Goal: Navigation & Orientation: Find specific page/section

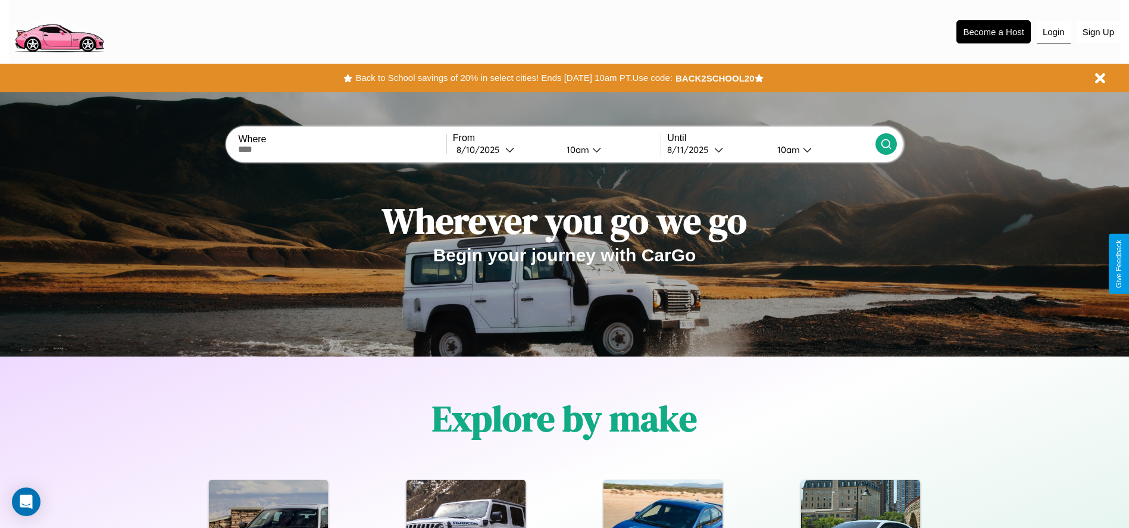
click at [1053, 32] on button "Login" at bounding box center [1054, 32] width 34 height 23
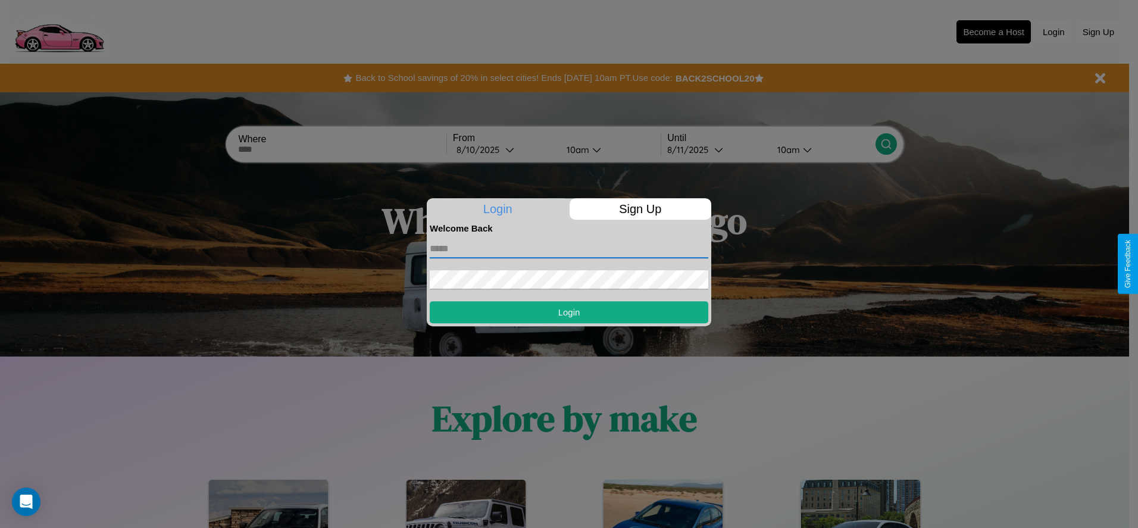
click at [569, 248] on input "text" at bounding box center [569, 248] width 278 height 19
type input "**********"
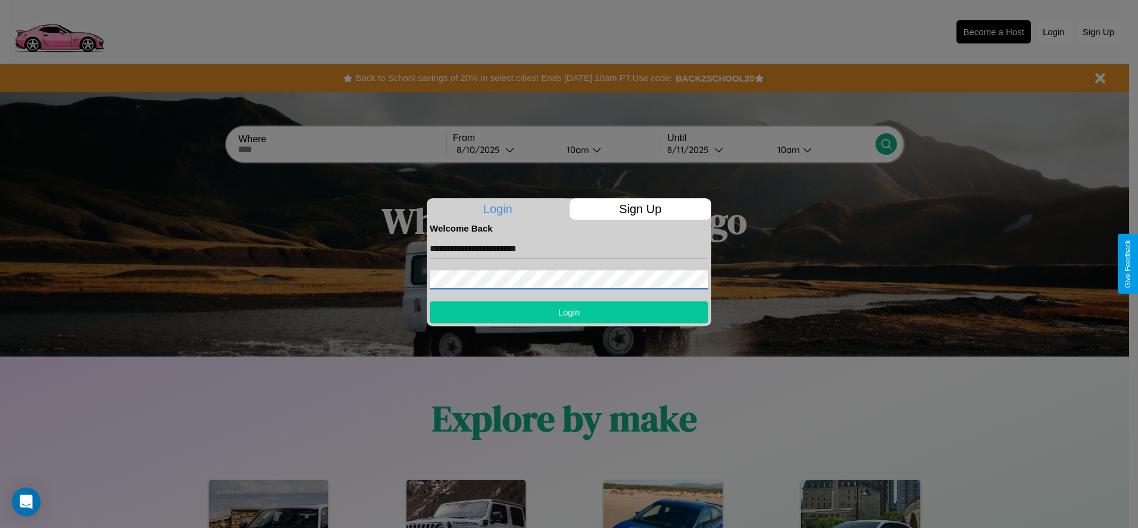
click at [569, 312] on button "Login" at bounding box center [569, 312] width 278 height 22
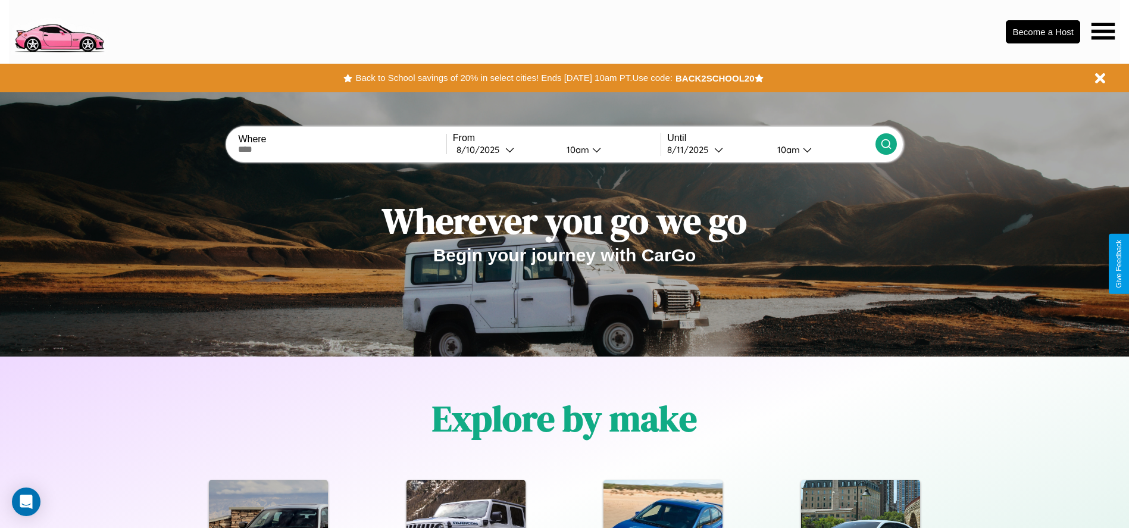
scroll to position [1707, 0]
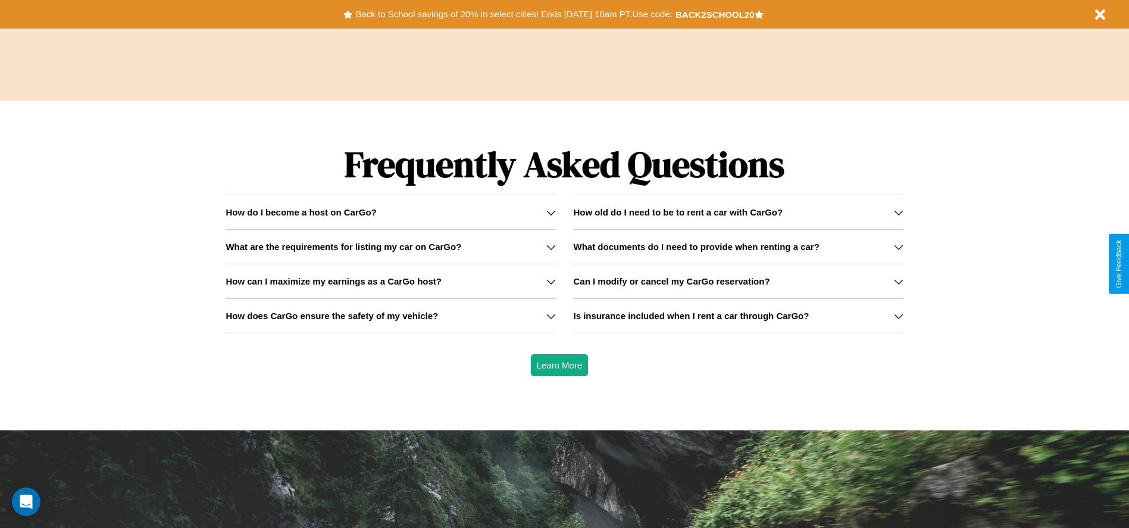
click at [390, 315] on h3 "How does CarGo ensure the safety of my vehicle?" at bounding box center [332, 316] width 212 height 10
click at [738, 281] on h3 "Can I modify or cancel my CarGo reservation?" at bounding box center [672, 281] width 196 height 10
click at [738, 212] on h3 "How old do I need to be to rent a car with CarGo?" at bounding box center [678, 212] width 209 height 10
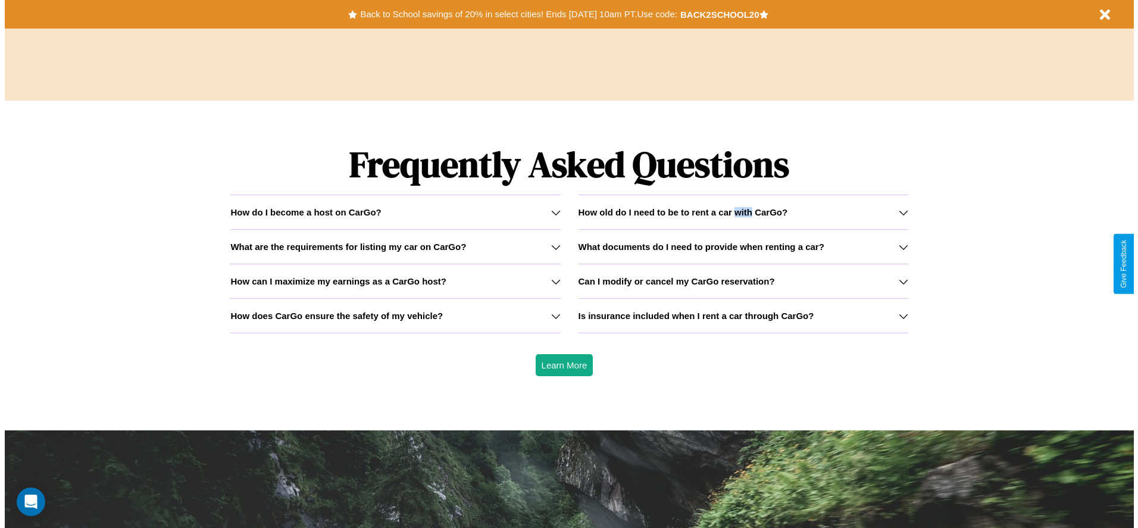
scroll to position [0, 0]
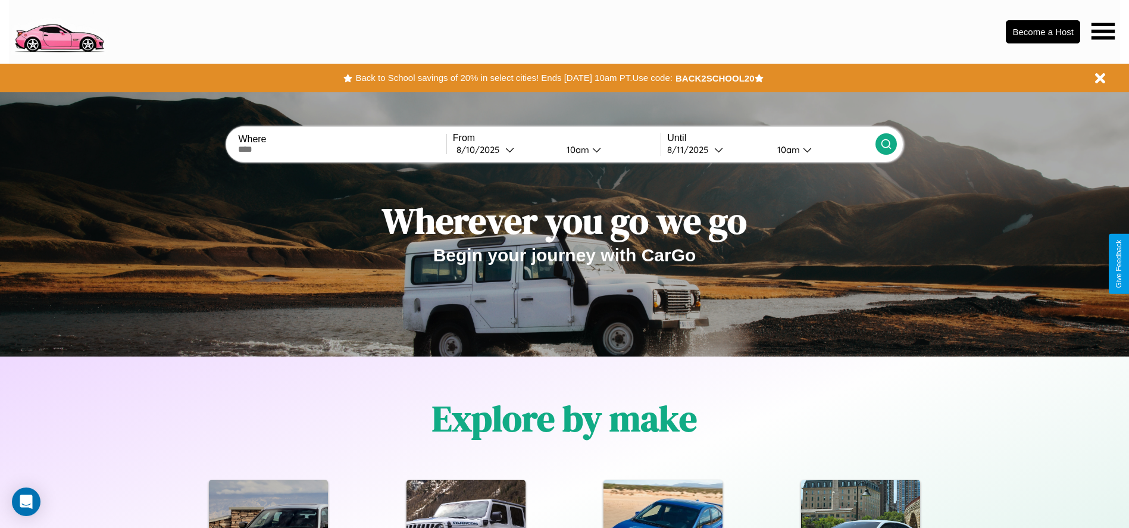
click at [1103, 31] on icon at bounding box center [1102, 31] width 23 height 17
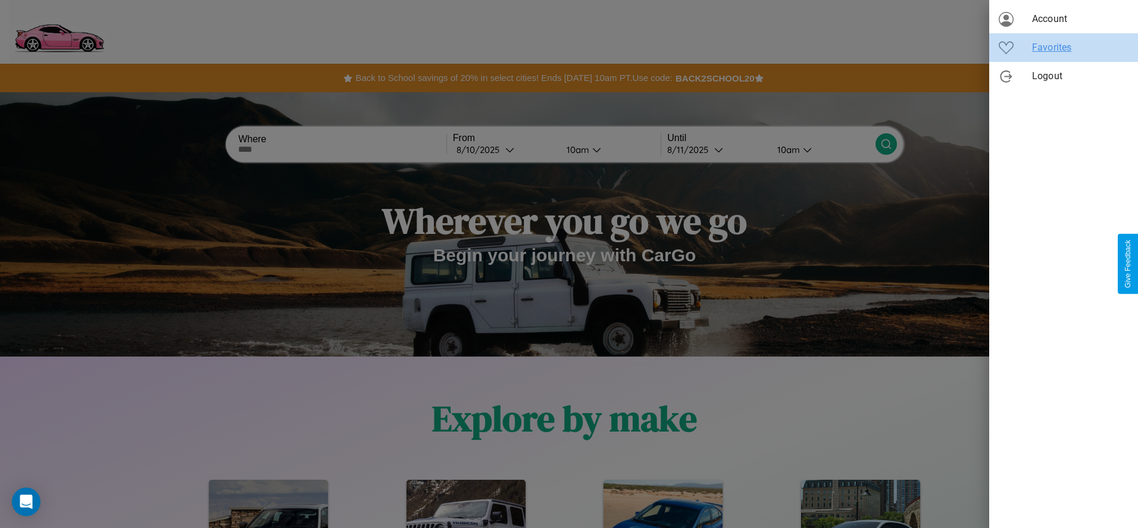
click at [1063, 48] on span "Favorites" at bounding box center [1080, 47] width 96 height 14
